Goal: Task Accomplishment & Management: Use online tool/utility

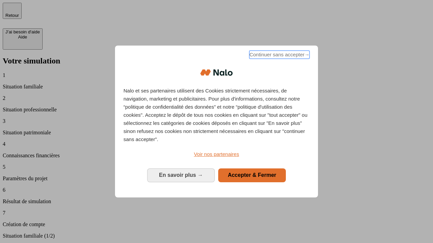
click at [279, 56] on span "Continuer sans accepter →" at bounding box center [279, 55] width 60 height 8
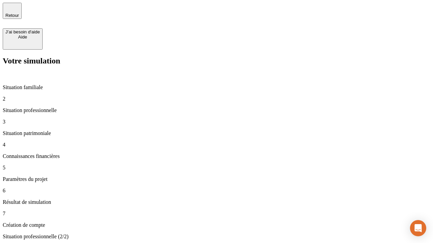
type input "30 000"
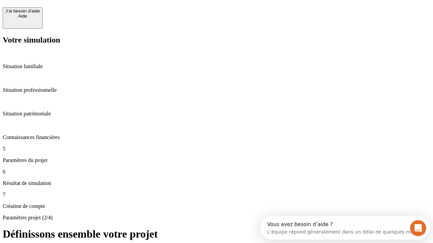
scroll to position [6, 0]
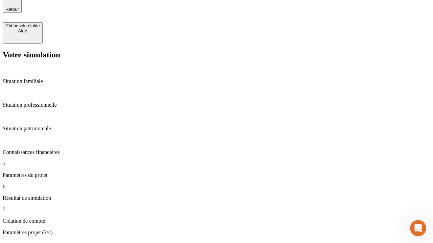
scroll to position [0, 0]
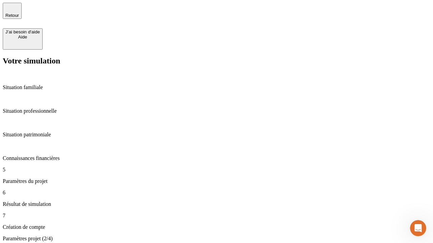
type input "25"
type input "64"
type input "1 000"
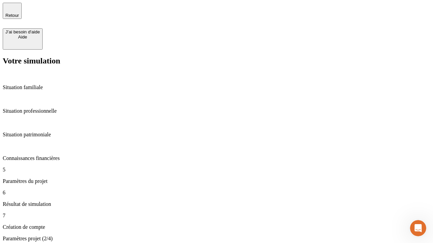
type input "640"
